Goal: Information Seeking & Learning: Find specific fact

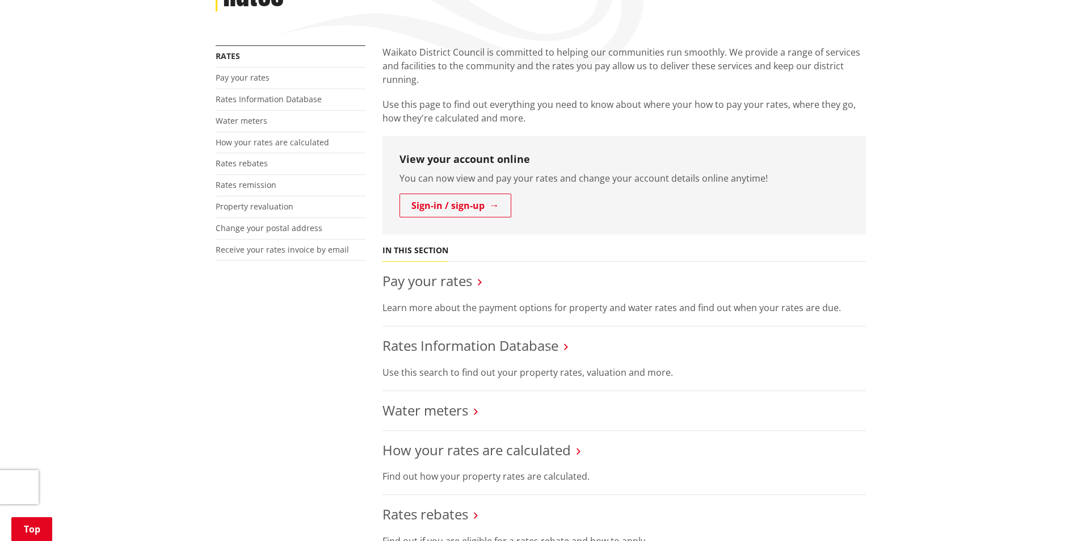
scroll to position [341, 0]
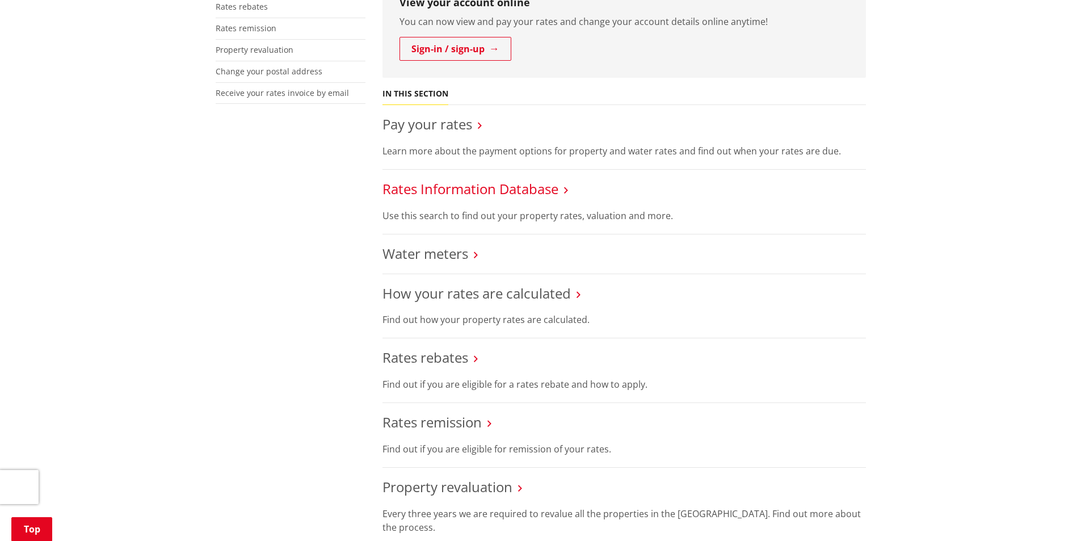
click at [436, 183] on link "Rates Information Database" at bounding box center [471, 188] width 176 height 19
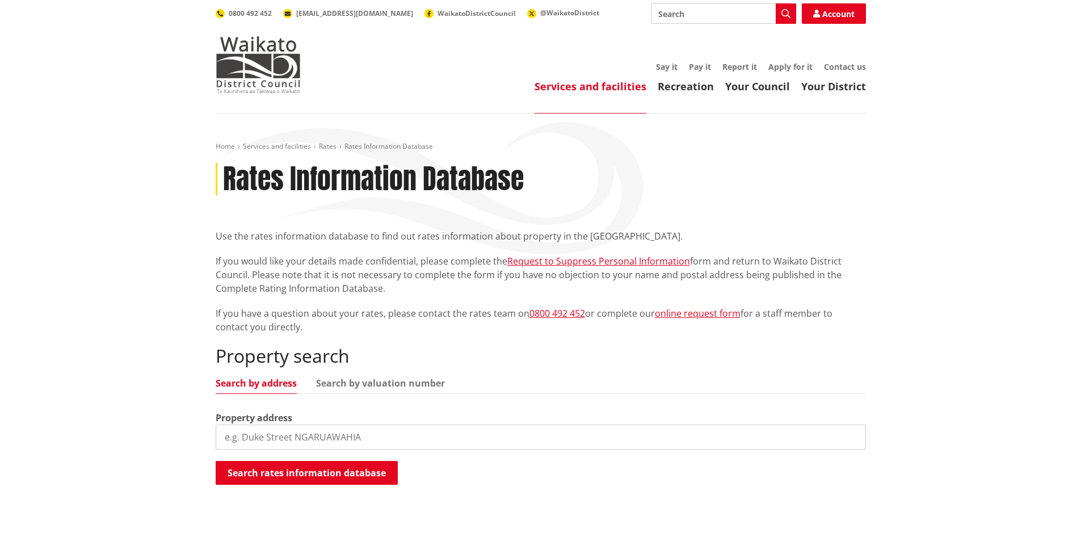
click at [338, 432] on input "search" at bounding box center [541, 437] width 650 height 25
paste input "[STREET_ADDRESS]"
drag, startPoint x: 326, startPoint y: 440, endPoint x: 435, endPoint y: 450, distance: 109.4
click at [438, 450] on div "Property search Search by address Search by valuation number Property address […" at bounding box center [541, 415] width 650 height 141
type input "[STREET_ADDRESS]"
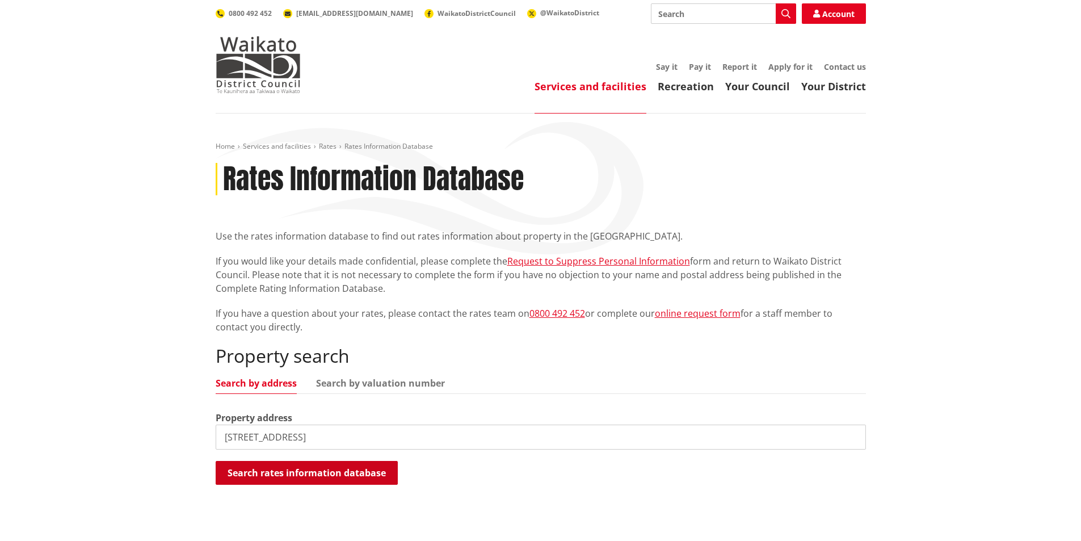
drag, startPoint x: 356, startPoint y: 478, endPoint x: 360, endPoint y: 472, distance: 8.2
click at [356, 477] on button "Search rates information database" at bounding box center [307, 473] width 182 height 24
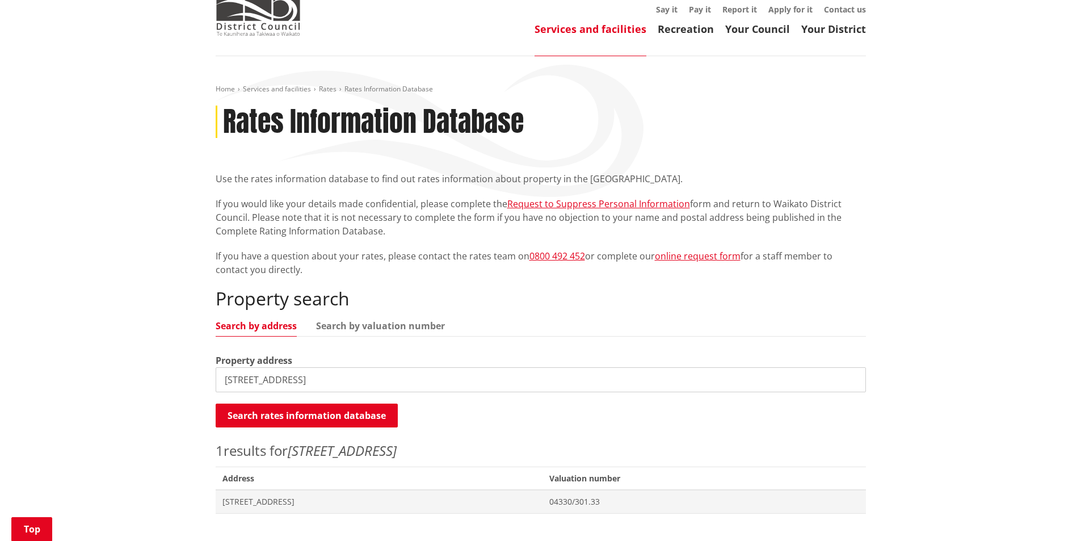
scroll to position [284, 0]
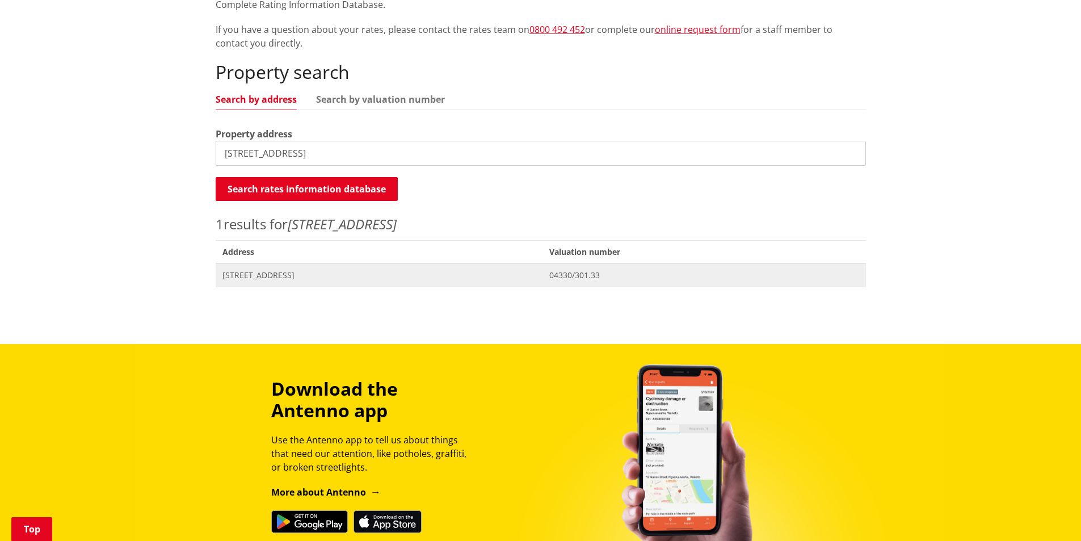
click at [288, 276] on span "[STREET_ADDRESS]" at bounding box center [379, 275] width 314 height 11
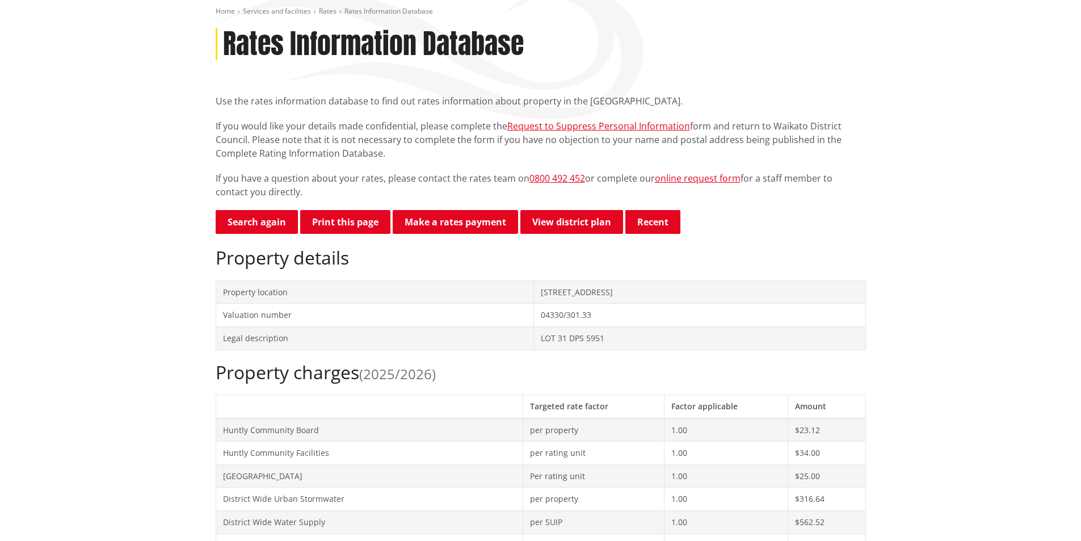
scroll to position [341, 0]
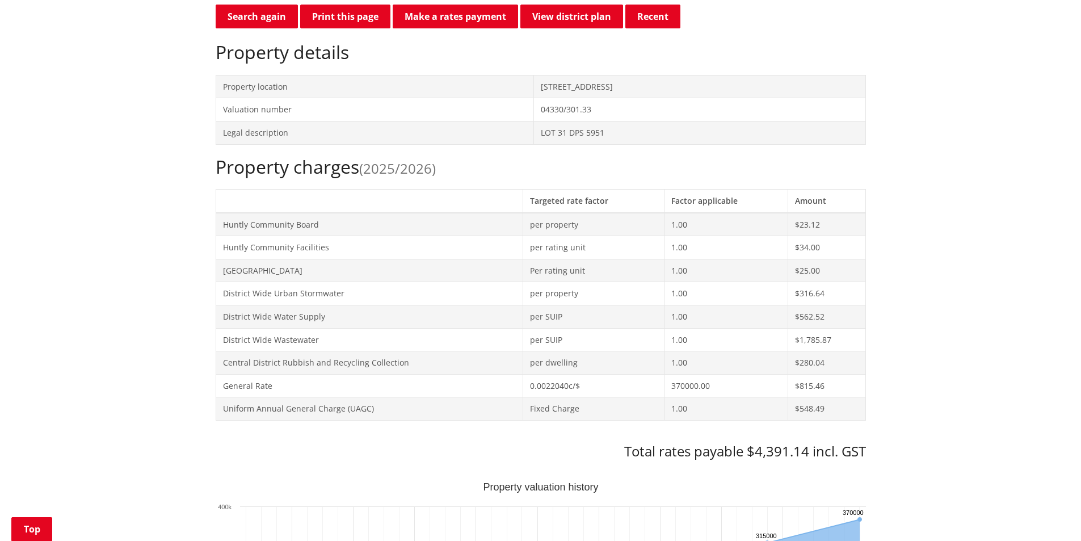
click at [779, 448] on h3 "Total rates payable $4,391.14 incl. GST" at bounding box center [541, 451] width 650 height 16
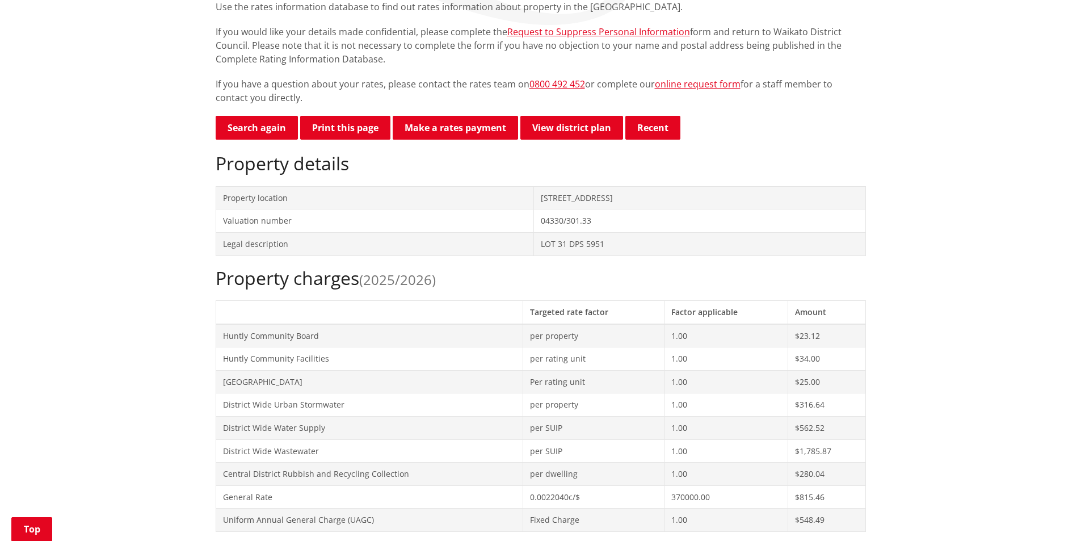
scroll to position [0, 0]
